Goal: Find specific page/section: Find specific page/section

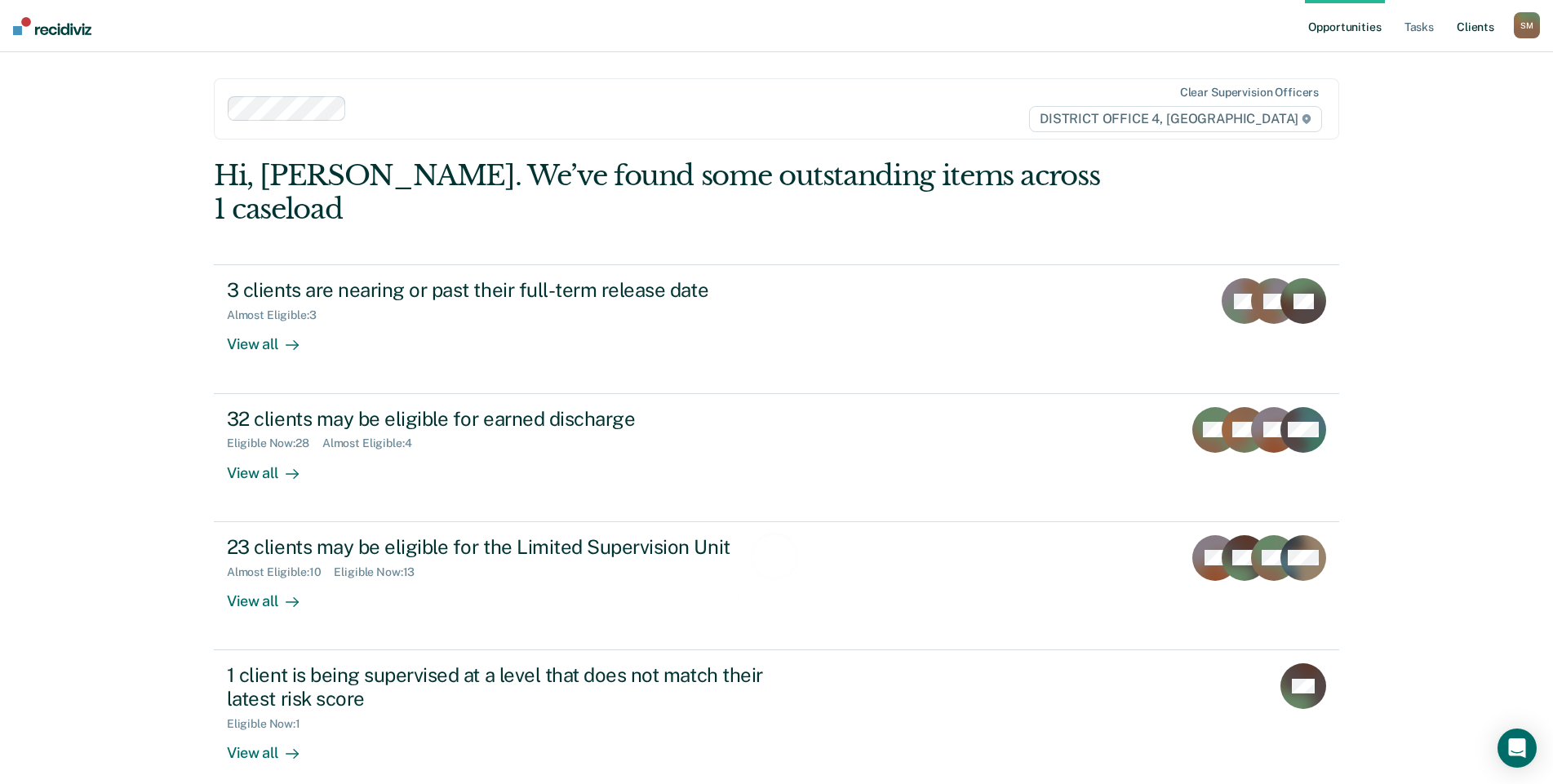
click at [1482, 27] on link "Client s" at bounding box center [1475, 25] width 44 height 52
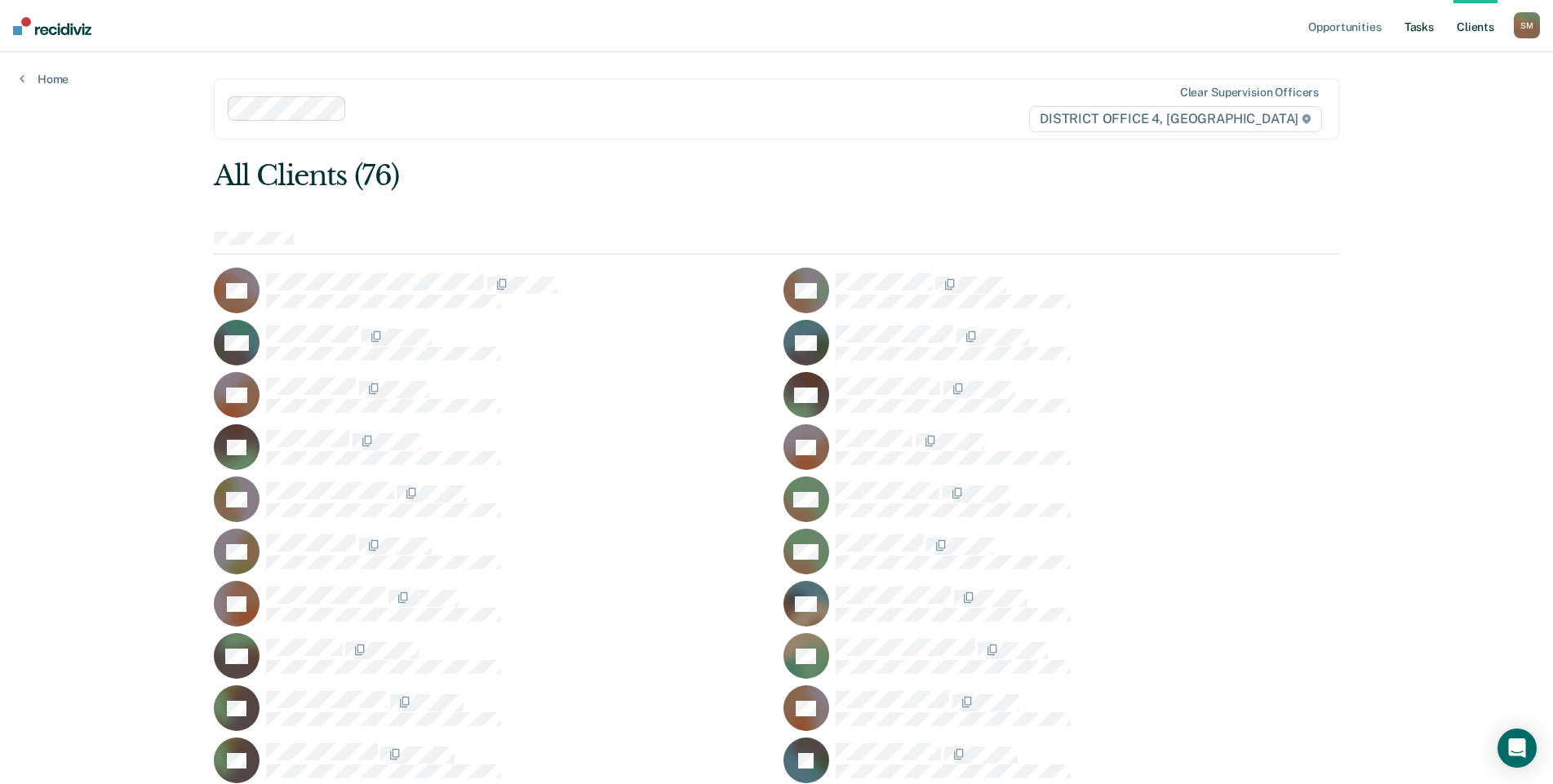
click at [1411, 26] on link "Tasks" at bounding box center [1419, 25] width 36 height 52
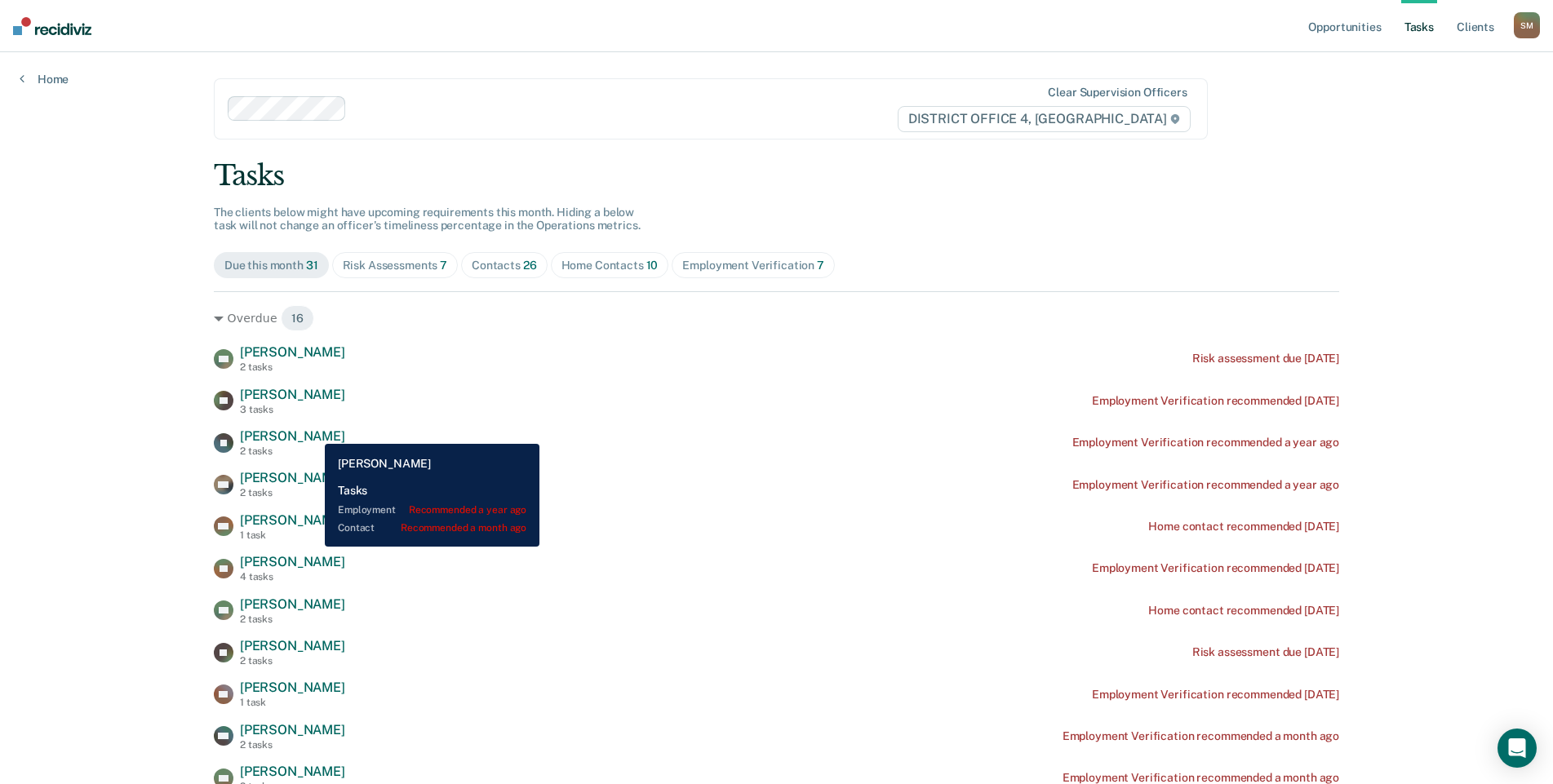
click at [313, 432] on span "[PERSON_NAME]" at bounding box center [293, 436] width 106 height 15
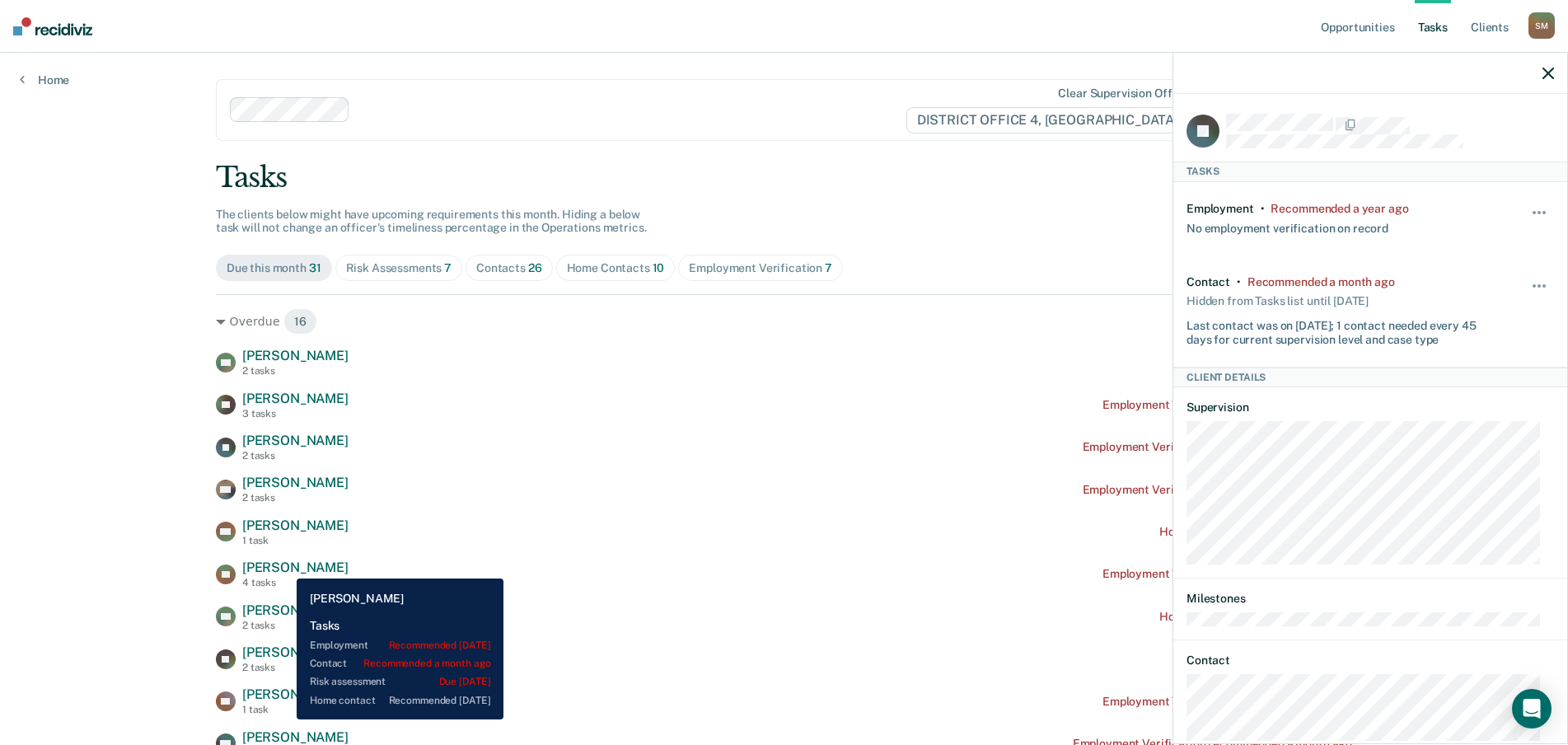
click at [284, 566] on span "[PERSON_NAME]" at bounding box center [296, 567] width 107 height 15
